Goal: Task Accomplishment & Management: Manage account settings

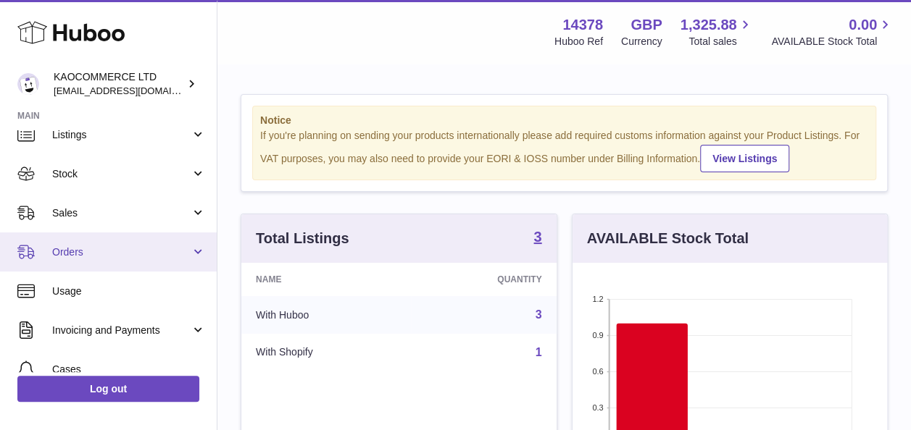
scroll to position [55, 0]
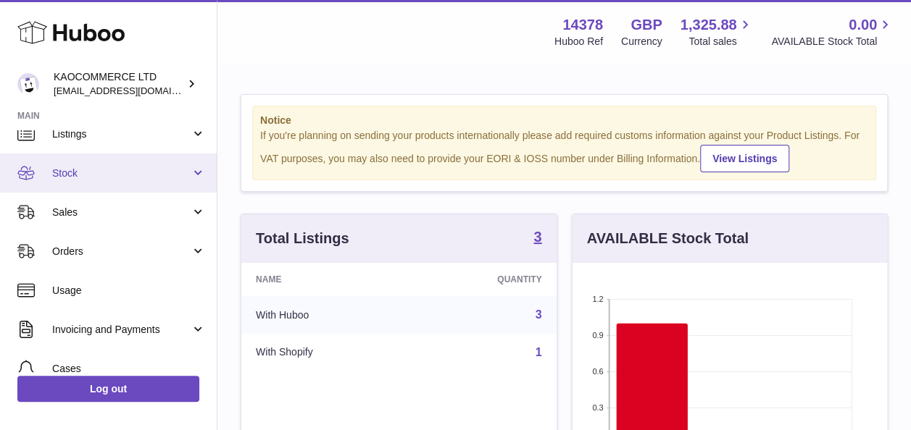
click at [138, 171] on span "Stock" at bounding box center [121, 174] width 138 height 14
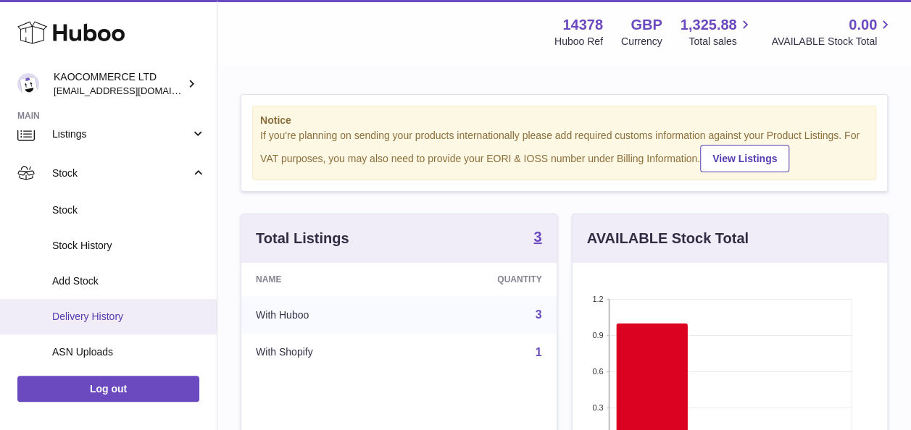
click at [123, 301] on link "Delivery History" at bounding box center [108, 317] width 217 height 36
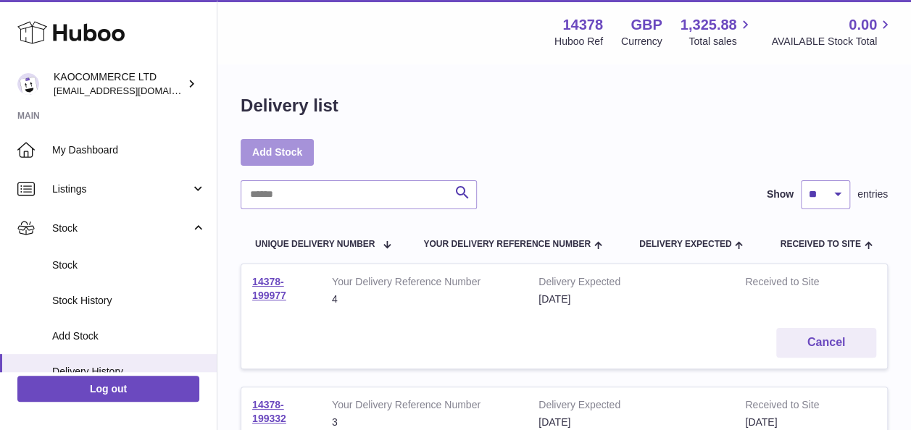
click at [310, 164] on link "Add Stock" at bounding box center [277, 152] width 73 height 26
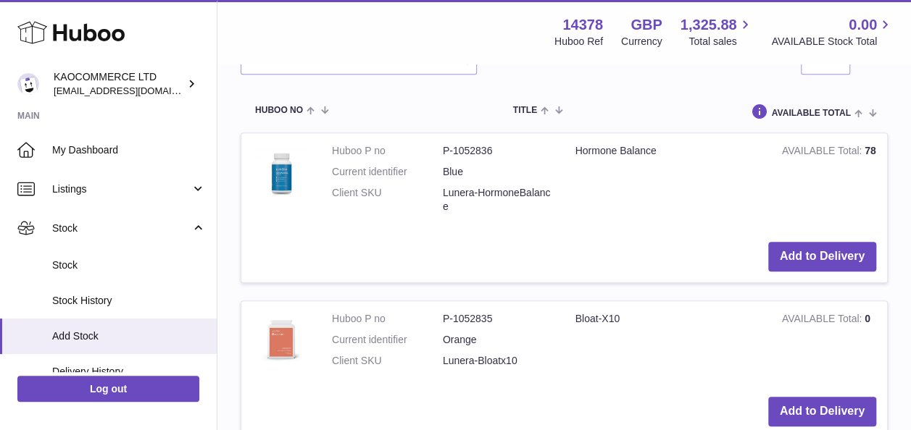
scroll to position [382, 0]
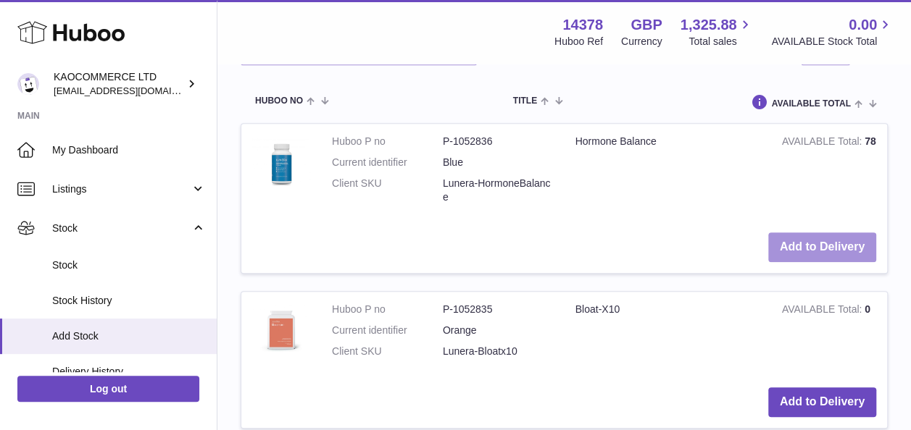
click at [791, 245] on button "Add to Delivery" at bounding box center [822, 248] width 108 height 30
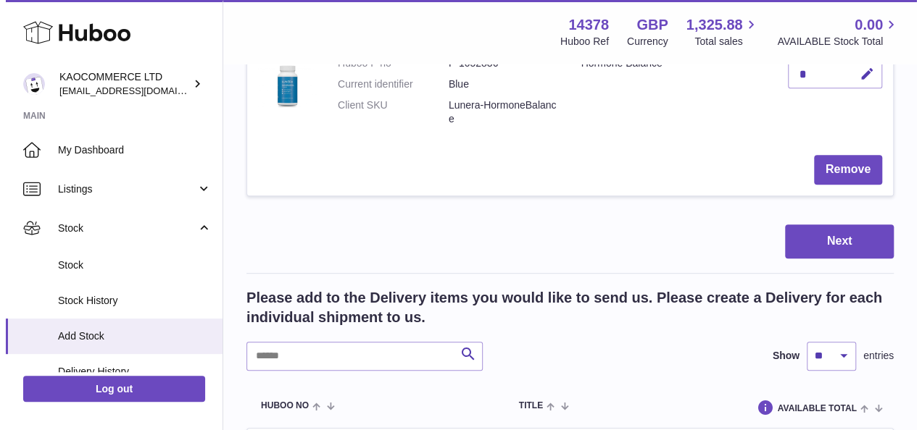
scroll to position [267, 0]
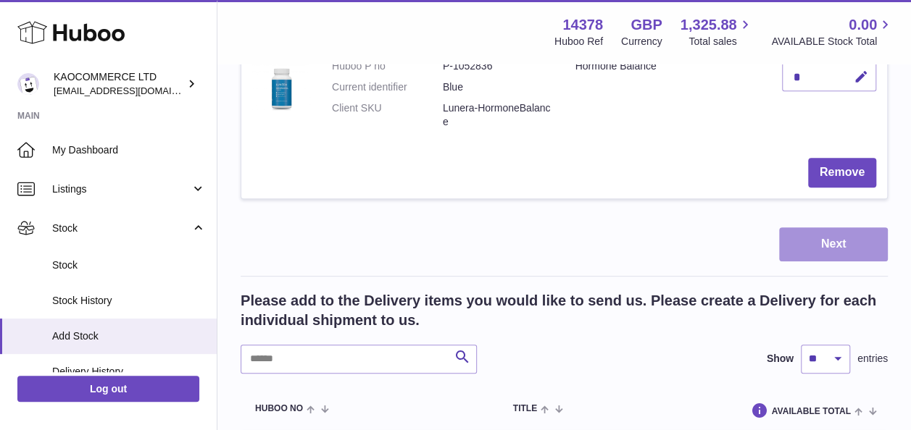
click at [820, 248] on button "Next" at bounding box center [833, 245] width 109 height 34
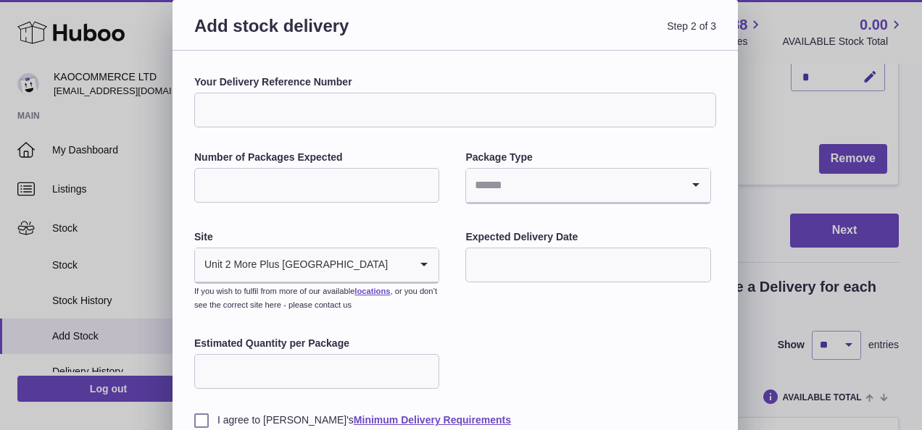
click at [388, 263] on input "Search for option" at bounding box center [398, 265] width 21 height 33
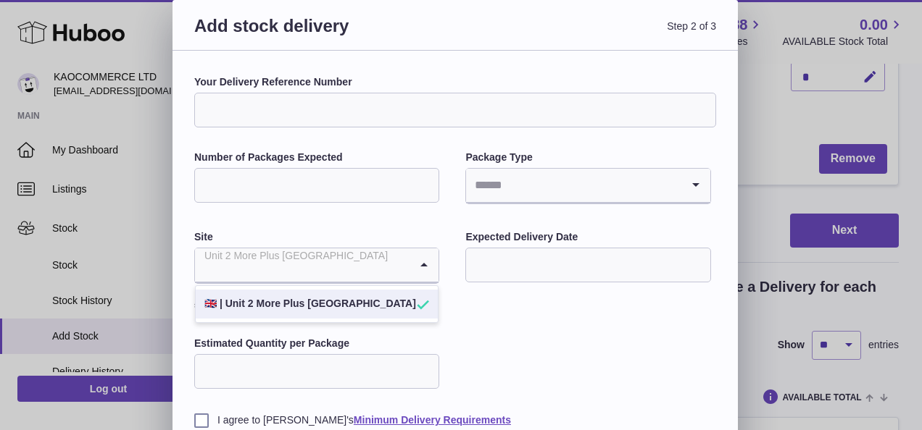
click at [370, 295] on li "🇬🇧 | Unit 2 More Plus Central Park" at bounding box center [317, 304] width 242 height 29
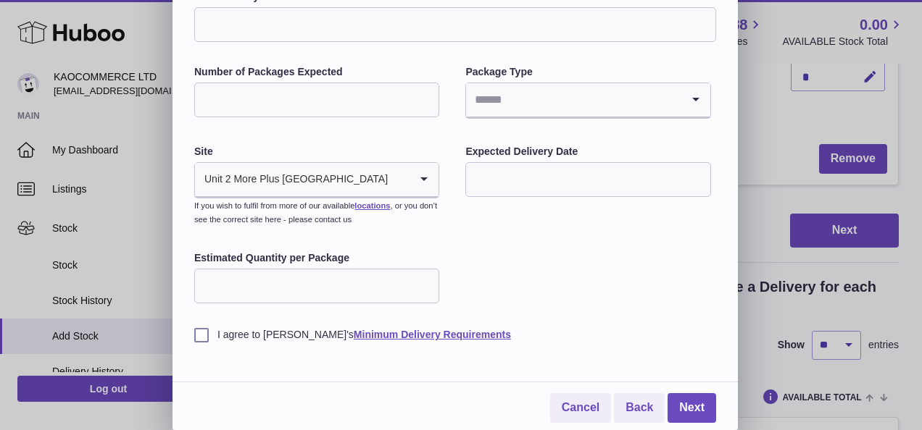
scroll to position [0, 0]
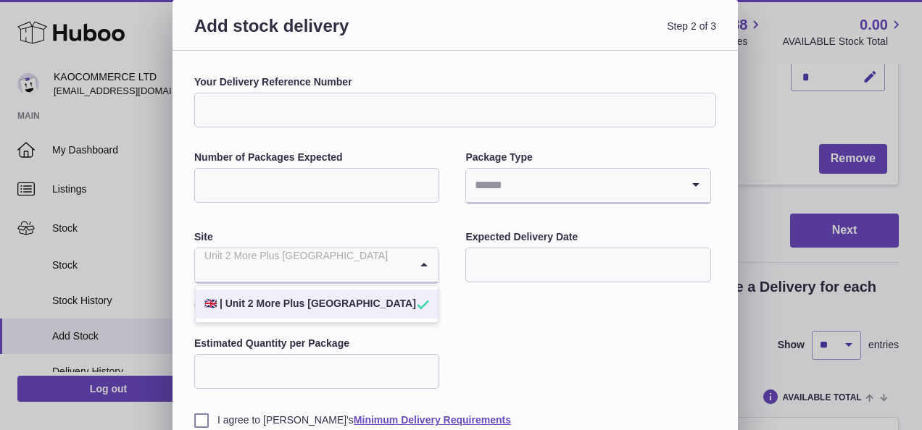
click at [430, 270] on icon "Search for option" at bounding box center [423, 265] width 29 height 33
click at [406, 307] on li "🇬🇧 | Unit 2 More Plus Central Park" at bounding box center [317, 304] width 242 height 29
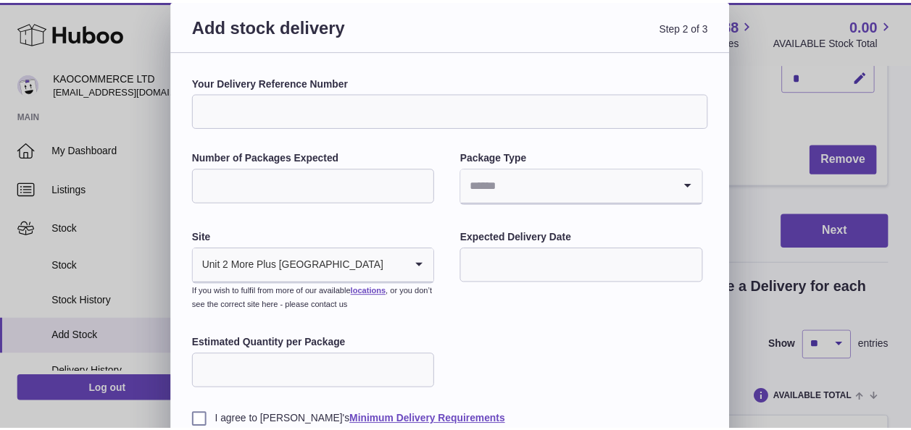
scroll to position [86, 0]
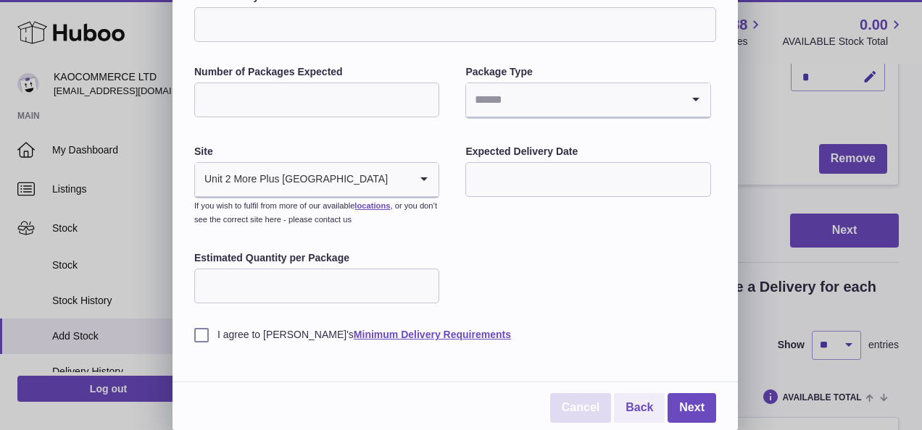
click at [588, 394] on link "Cancel" at bounding box center [580, 409] width 61 height 30
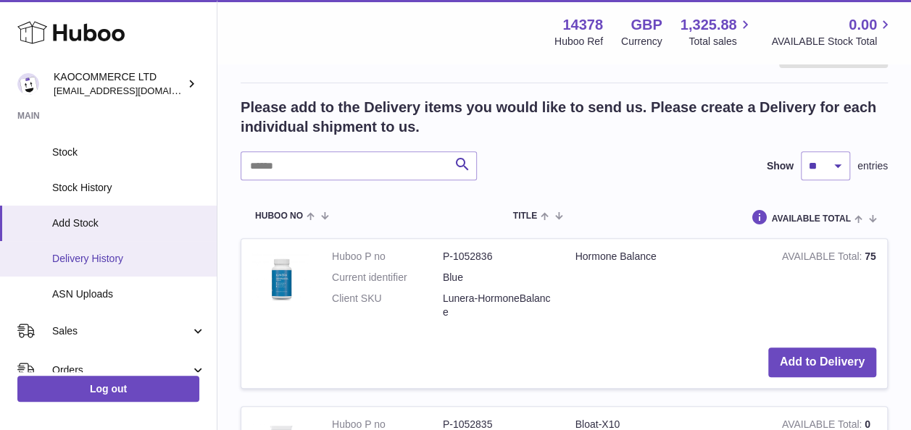
scroll to position [114, 0]
click at [67, 259] on span "Delivery History" at bounding box center [129, 258] width 154 height 14
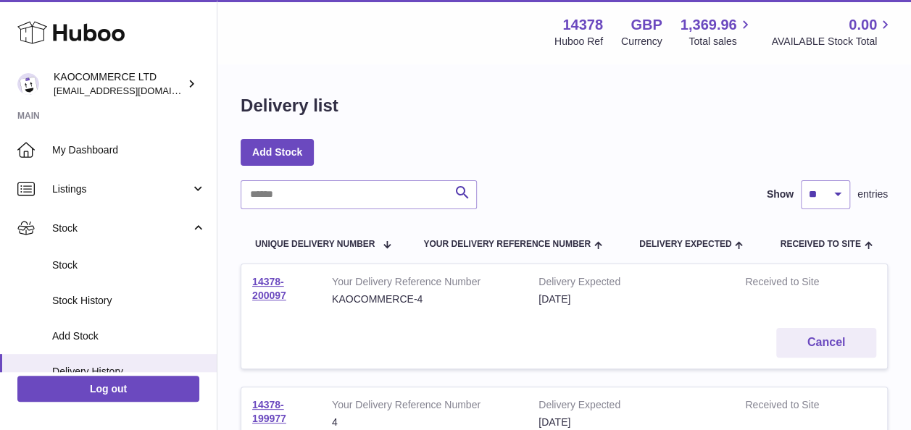
click at [270, 289] on td "14378-200097" at bounding box center [281, 291] width 80 height 53
click at [278, 296] on link "14378-200097" at bounding box center [269, 288] width 34 height 25
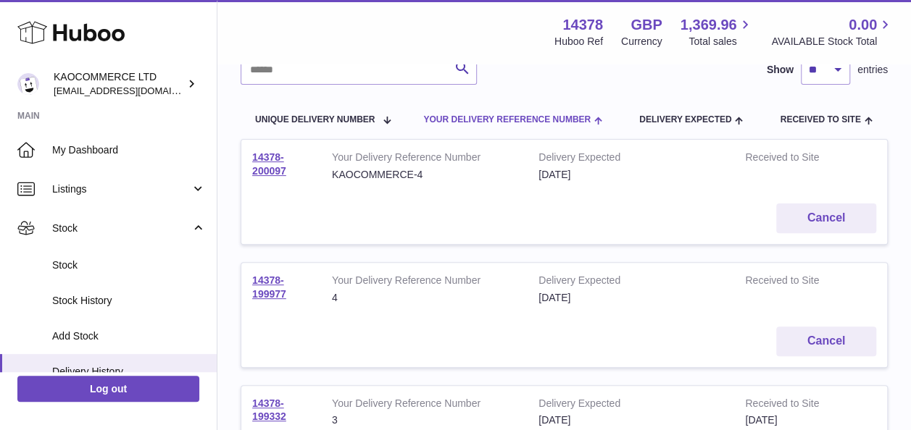
scroll to position [126, 0]
click at [279, 278] on link "14378-199977" at bounding box center [269, 285] width 34 height 25
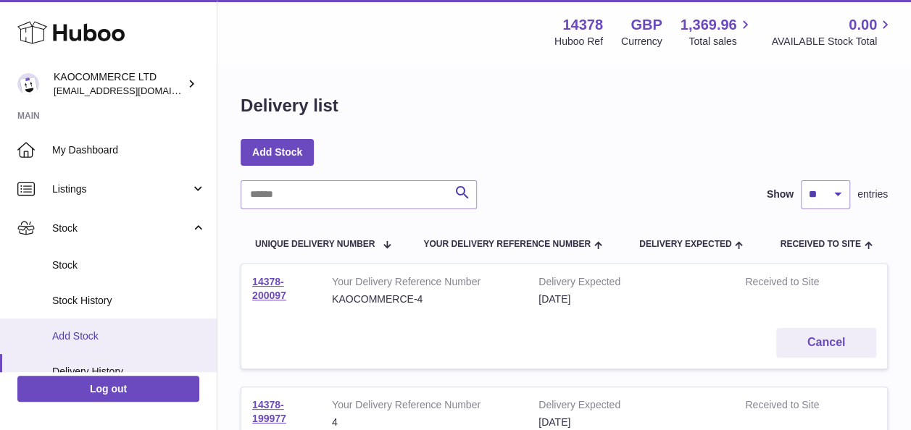
scroll to position [211, 0]
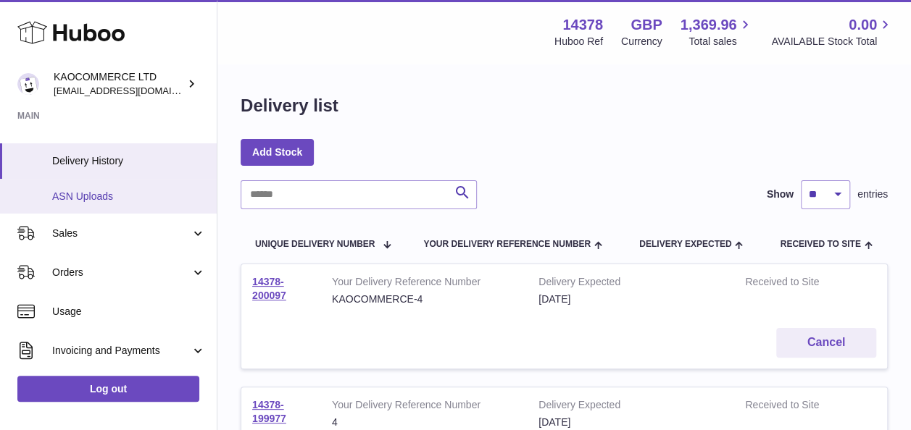
click at [115, 196] on span "ASN Uploads" at bounding box center [129, 197] width 154 height 14
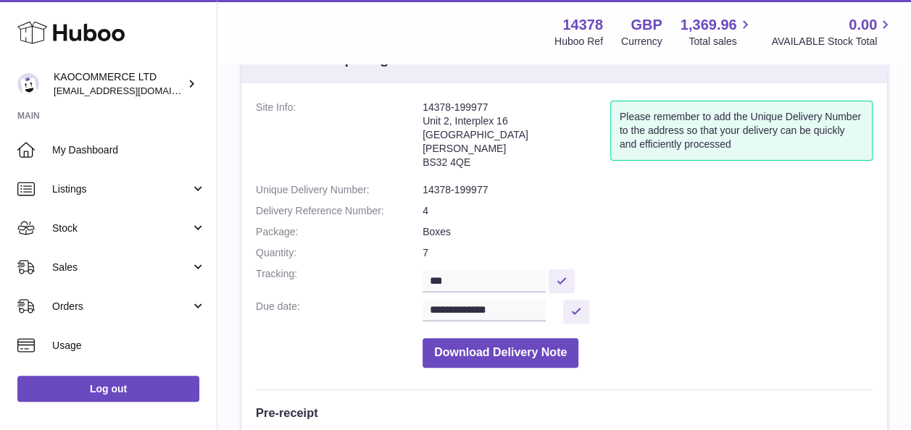
scroll to position [61, 0]
click at [426, 212] on dd "4" at bounding box center [648, 211] width 450 height 14
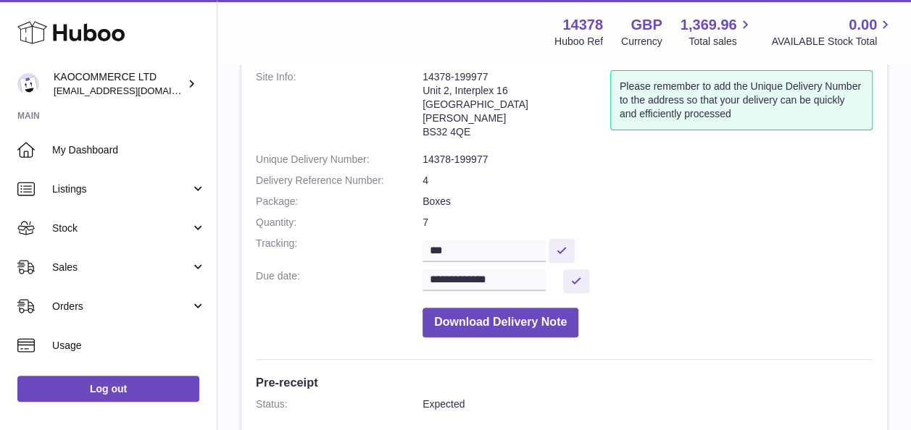
scroll to position [0, 0]
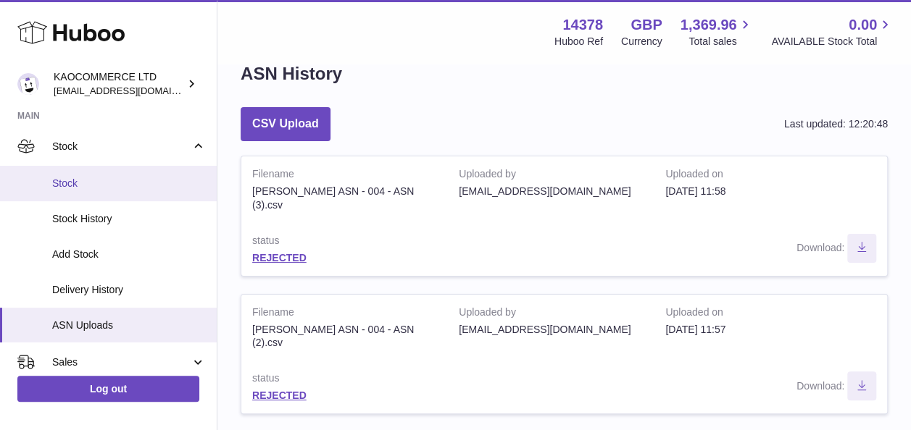
scroll to position [81, 0]
